Goal: Find specific page/section: Find specific page/section

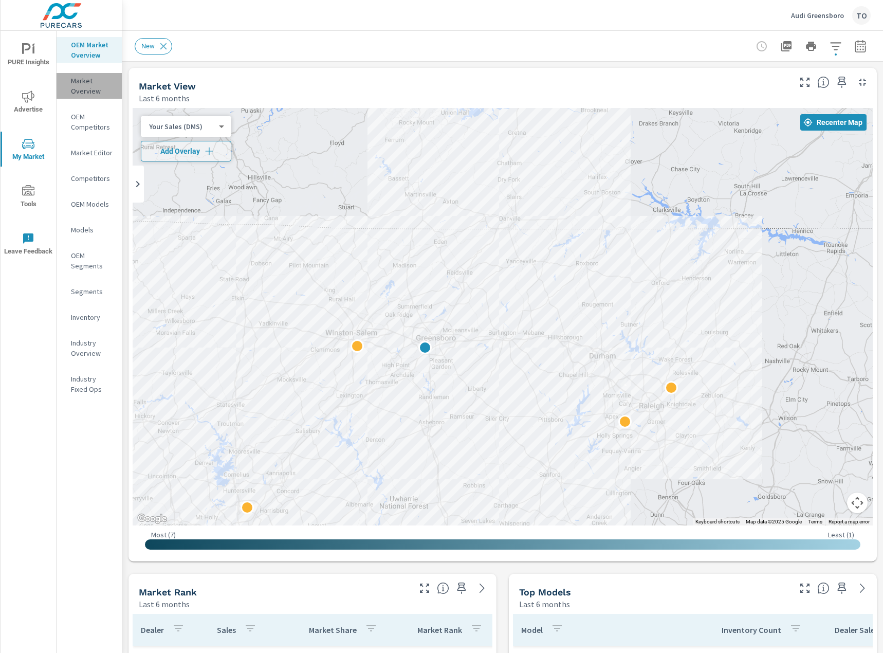
click at [90, 82] on p "Market Overview" at bounding box center [92, 86] width 43 height 21
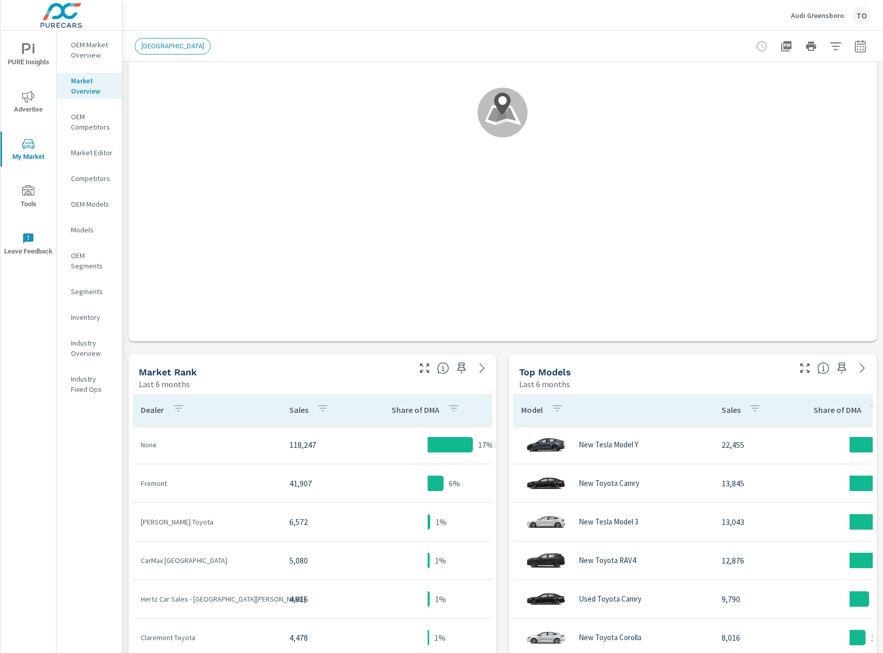
scroll to position [257, 0]
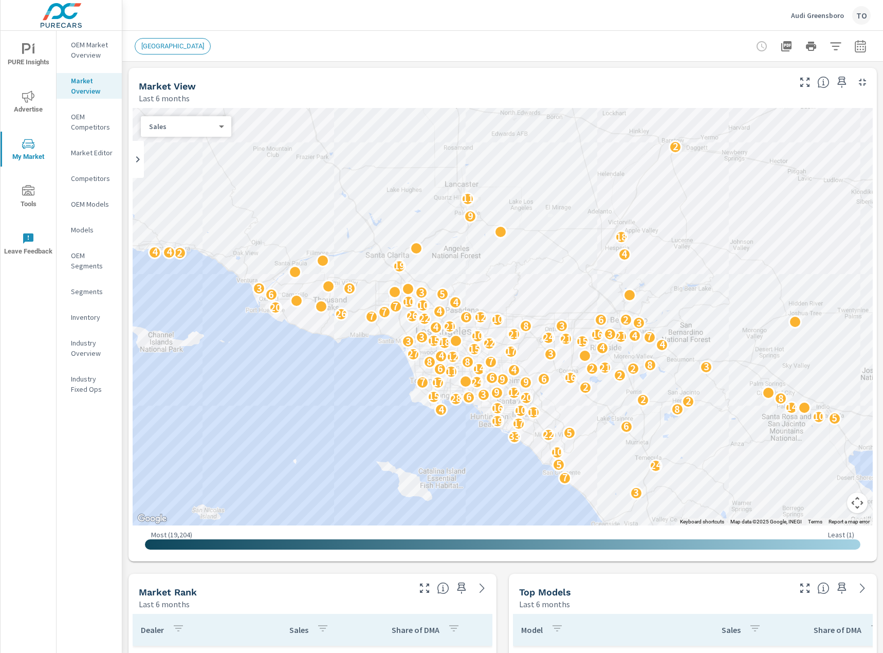
click at [177, 43] on span "[GEOGRAPHIC_DATA]" at bounding box center [172, 46] width 75 height 8
click at [844, 39] on div at bounding box center [810, 46] width 119 height 21
click at [833, 44] on icon "button" at bounding box center [835, 46] width 12 height 12
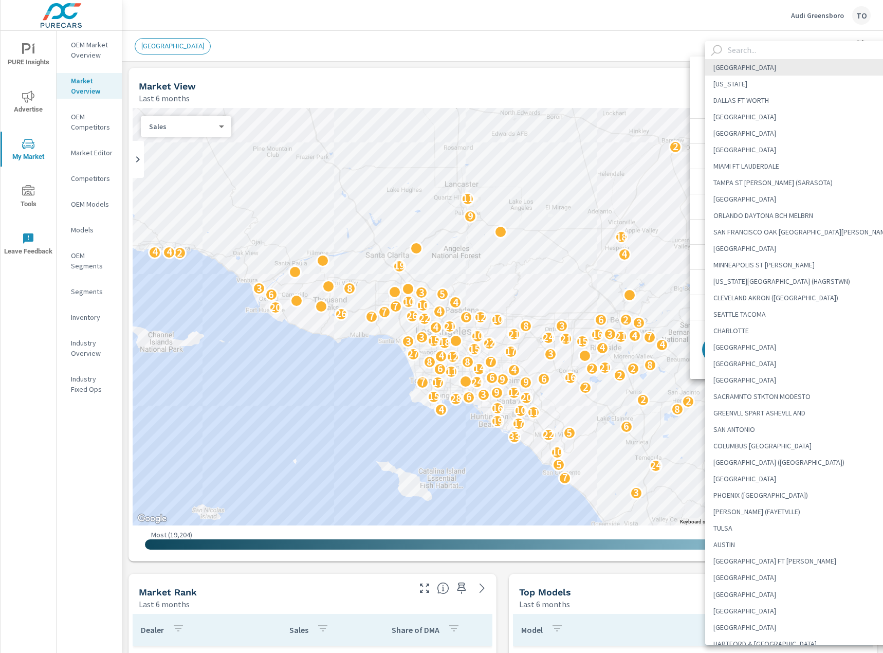
click at [789, 85] on body "PURE Insights Advertise My Market Tools Leave Feedback OEM Market Overview Mark…" at bounding box center [441, 326] width 883 height 653
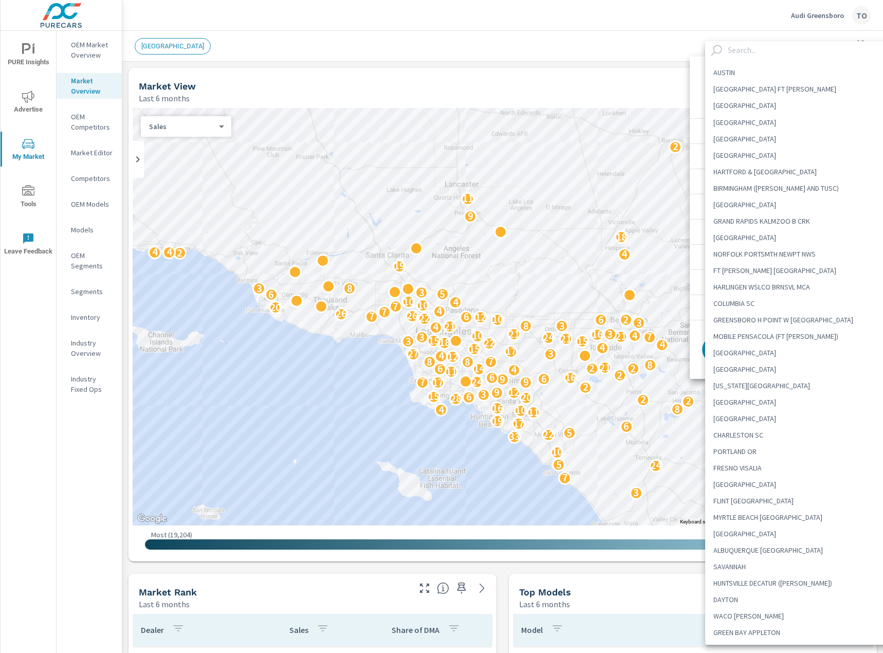
scroll to position [514, 0]
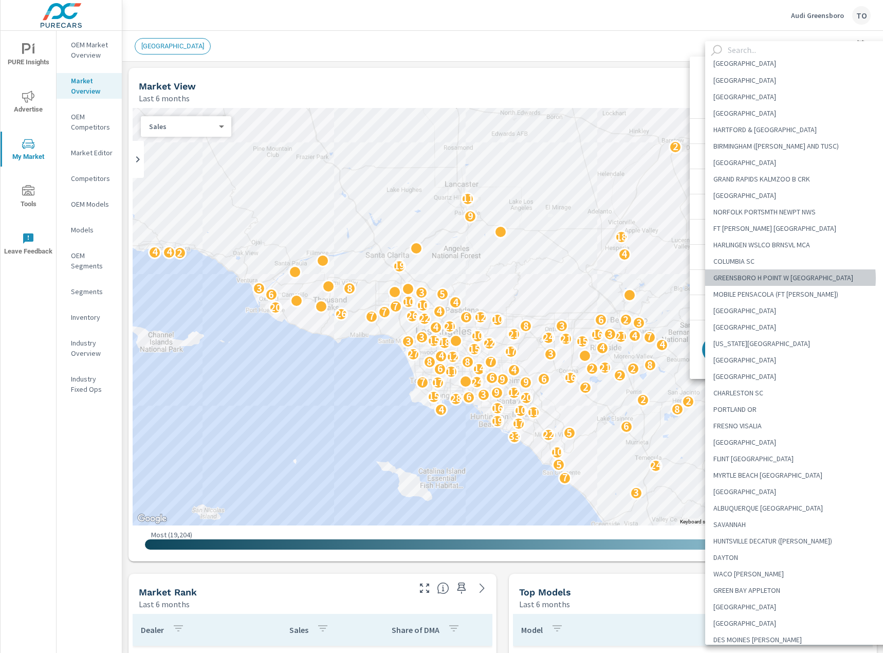
click at [790, 278] on li "GREENSBORO H POINT W [GEOGRAPHIC_DATA]" at bounding box center [806, 277] width 202 height 16
type Area "GREENSBORO H POINT W [GEOGRAPHIC_DATA]"
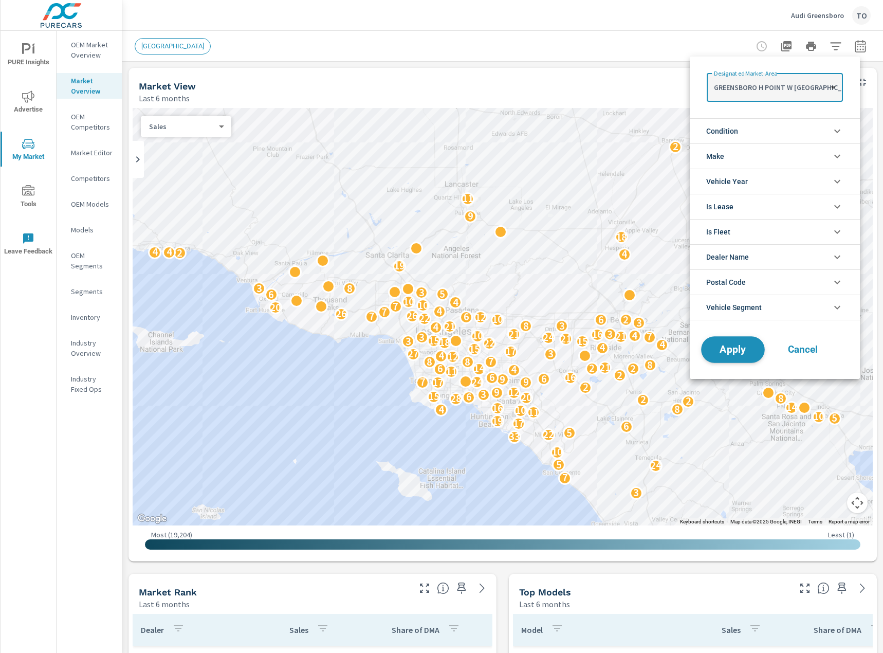
click at [737, 349] on span "Apply" at bounding box center [733, 350] width 42 height 10
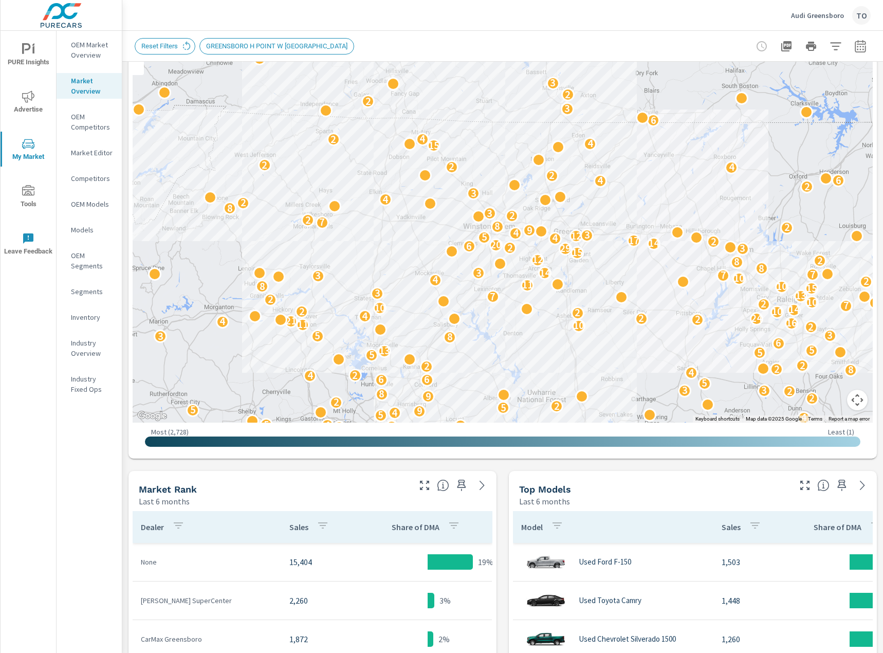
scroll to position [51, 0]
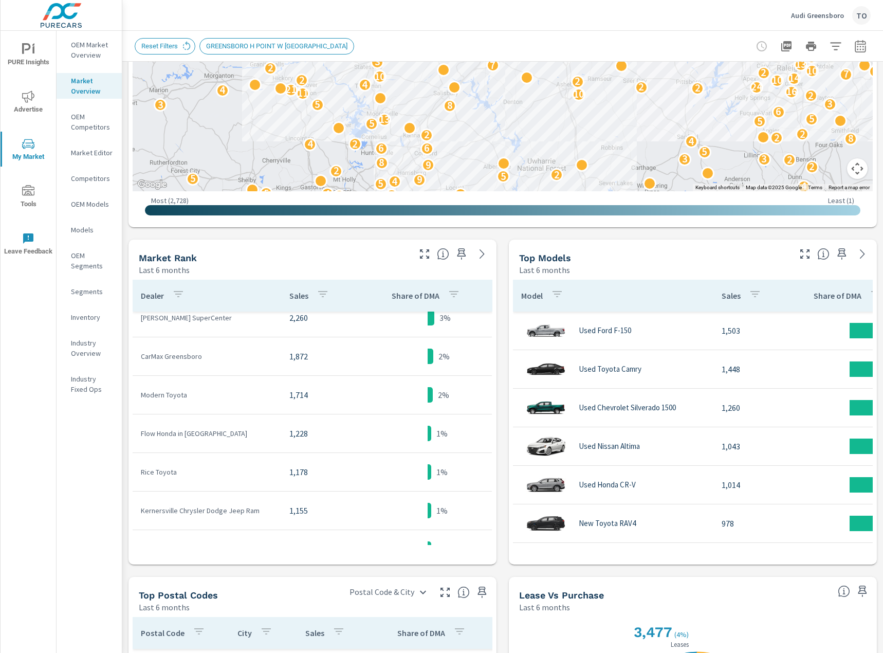
scroll to position [360, 0]
